Goal: Information Seeking & Learning: Learn about a topic

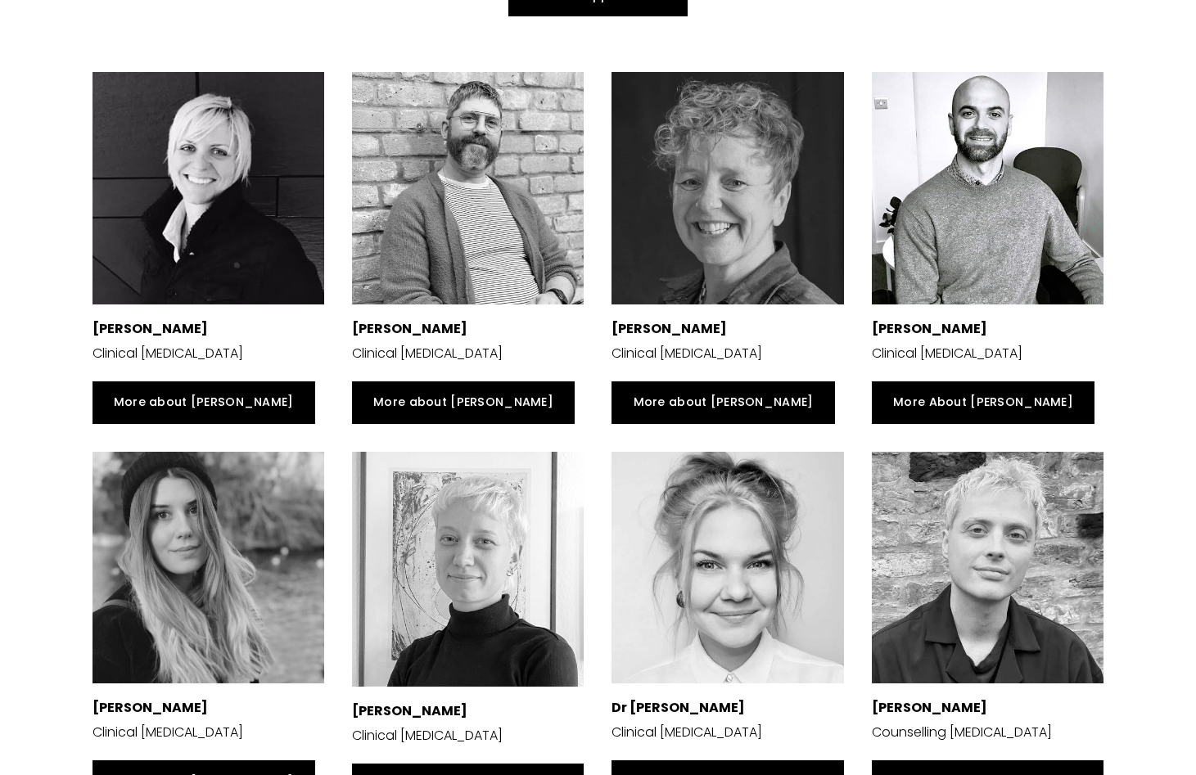
scroll to position [352, 0]
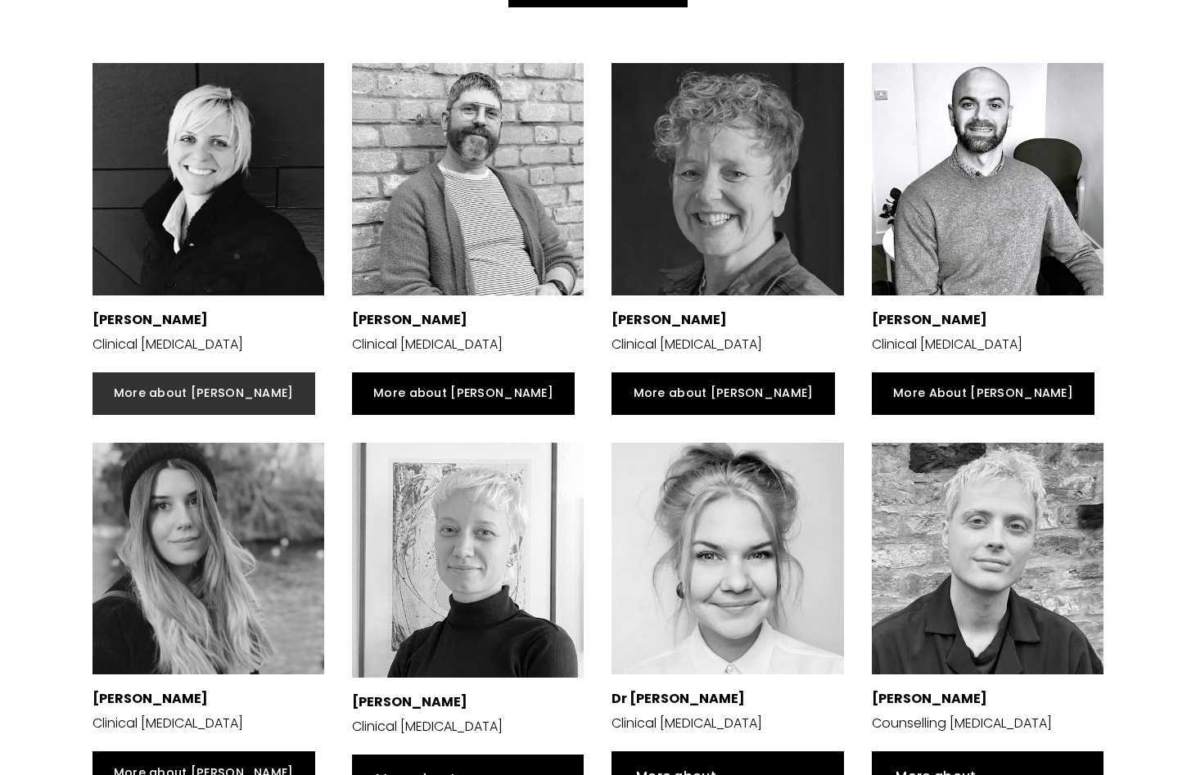
click at [166, 395] on link "More about [PERSON_NAME]" at bounding box center [204, 393] width 223 height 43
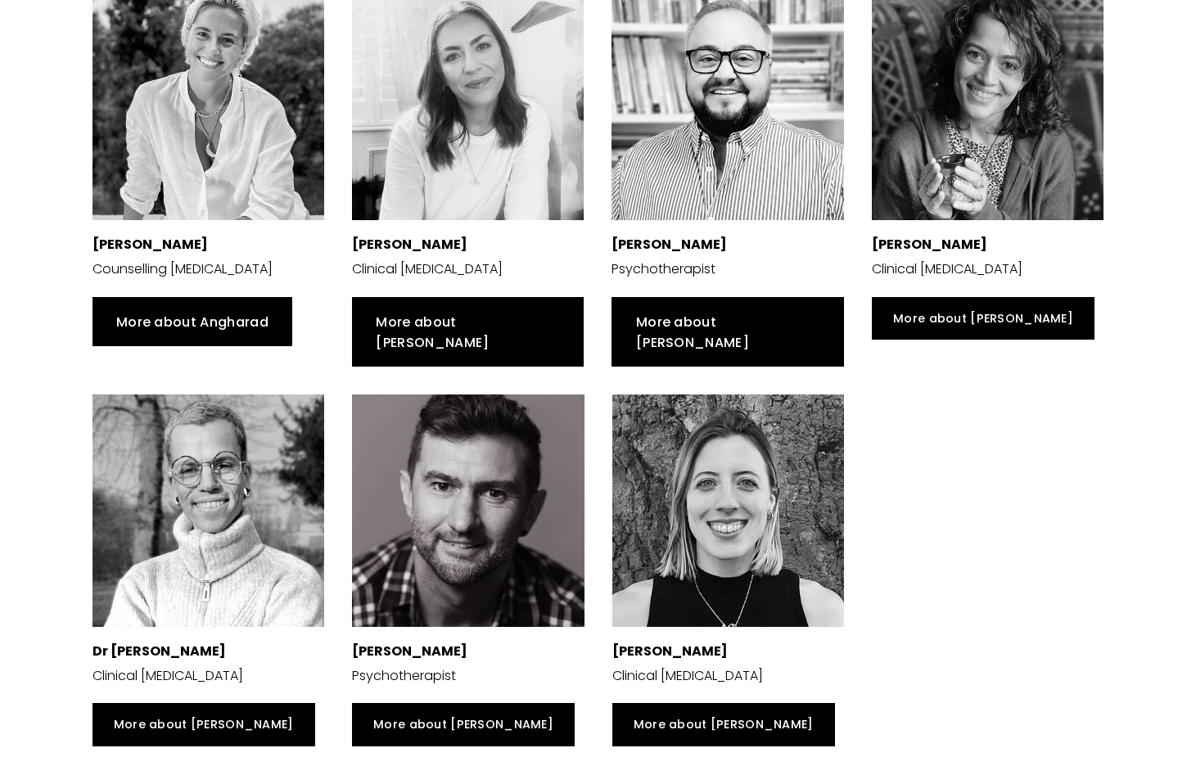
scroll to position [1219, 0]
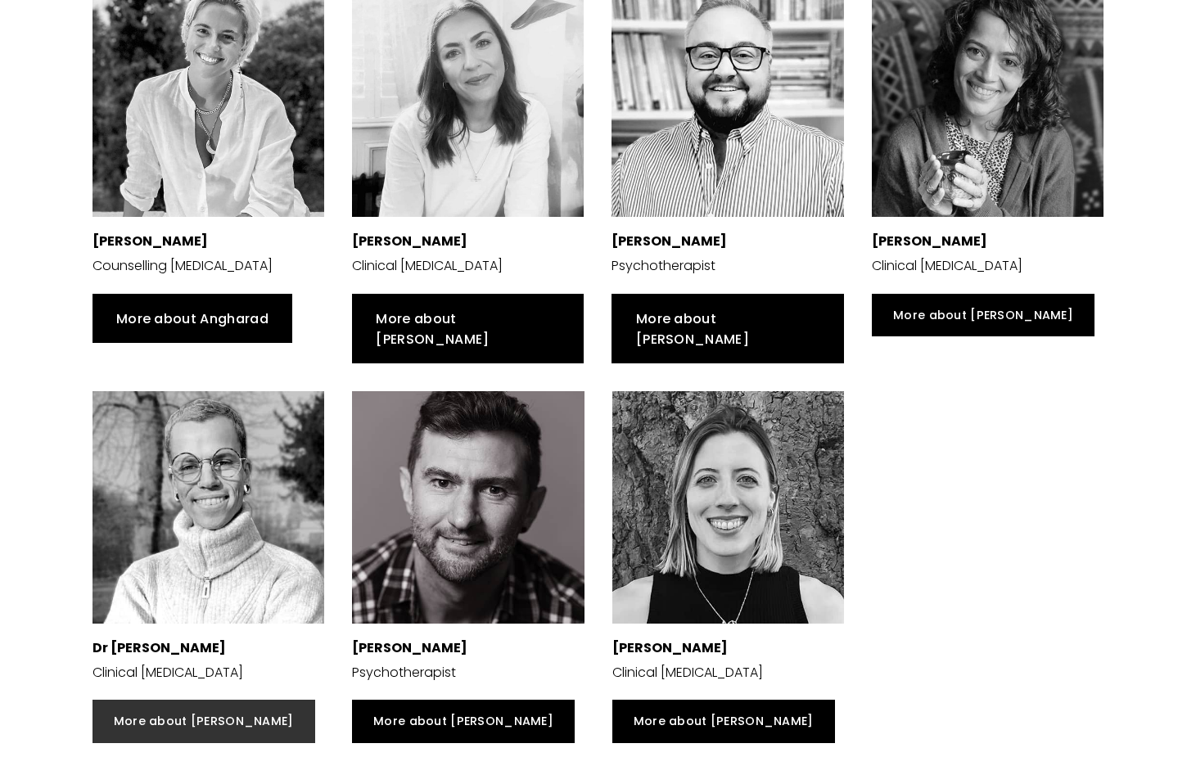
click at [188, 700] on link "More about [PERSON_NAME]" at bounding box center [204, 721] width 223 height 43
click at [498, 500] on div at bounding box center [468, 507] width 232 height 232
click at [499, 497] on div at bounding box center [468, 507] width 232 height 232
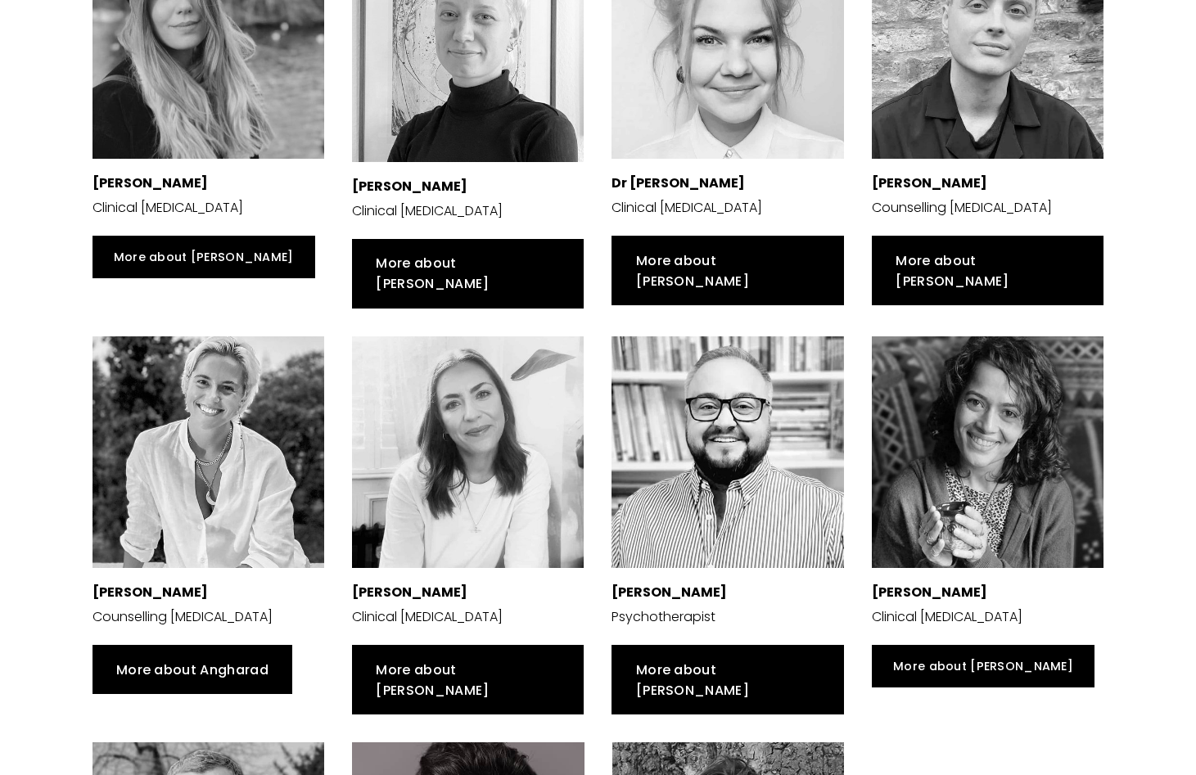
scroll to position [870, 0]
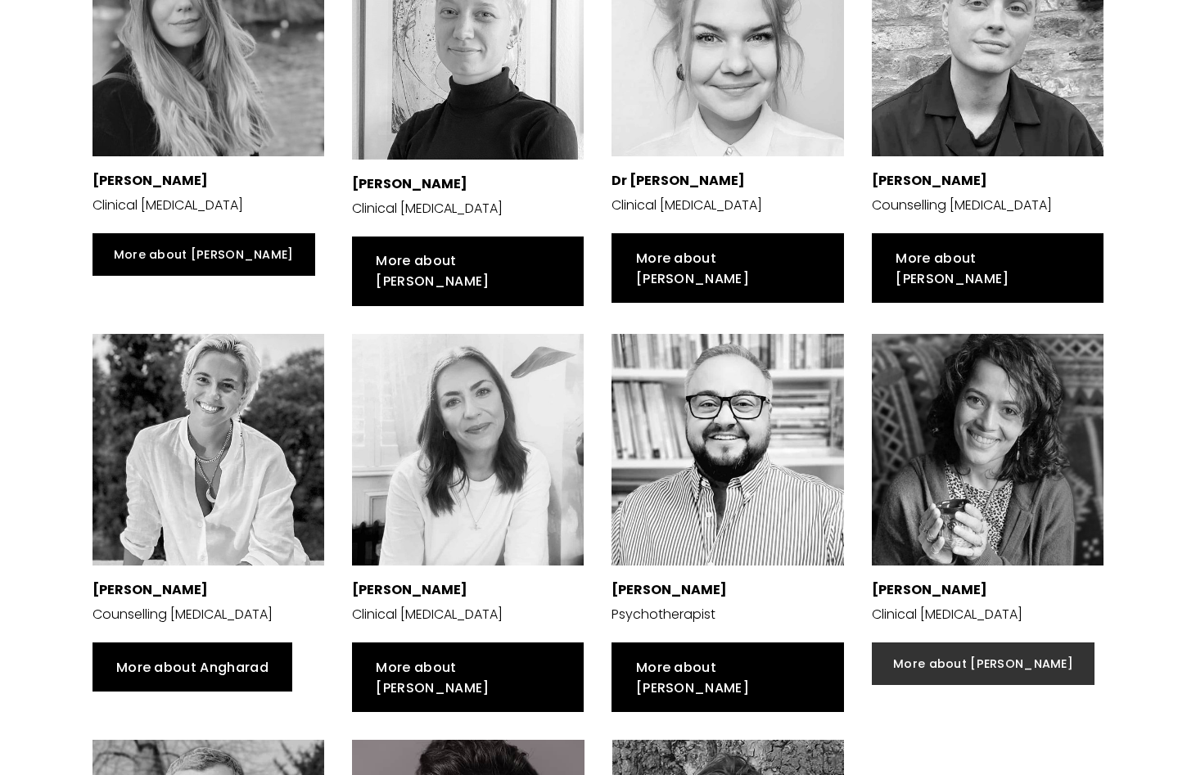
click at [967, 649] on link "More about [PERSON_NAME]" at bounding box center [983, 664] width 223 height 43
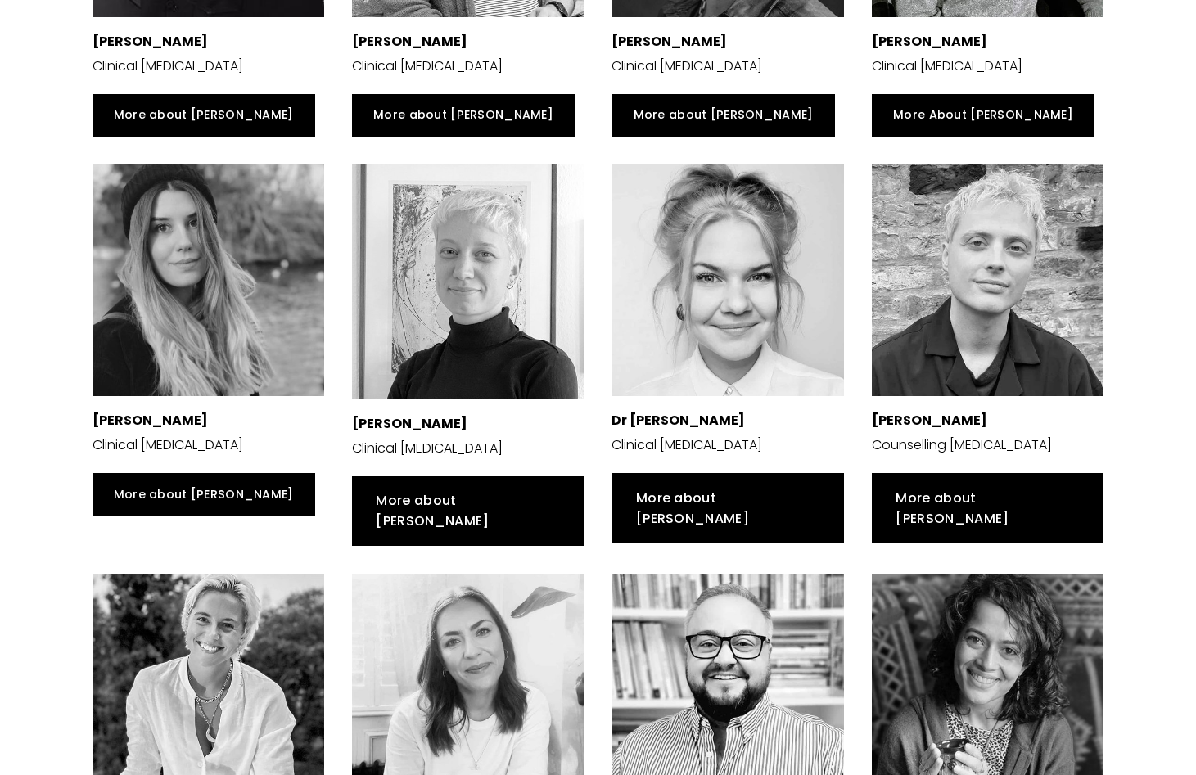
scroll to position [628, 0]
